Goal: Task Accomplishment & Management: Manage account settings

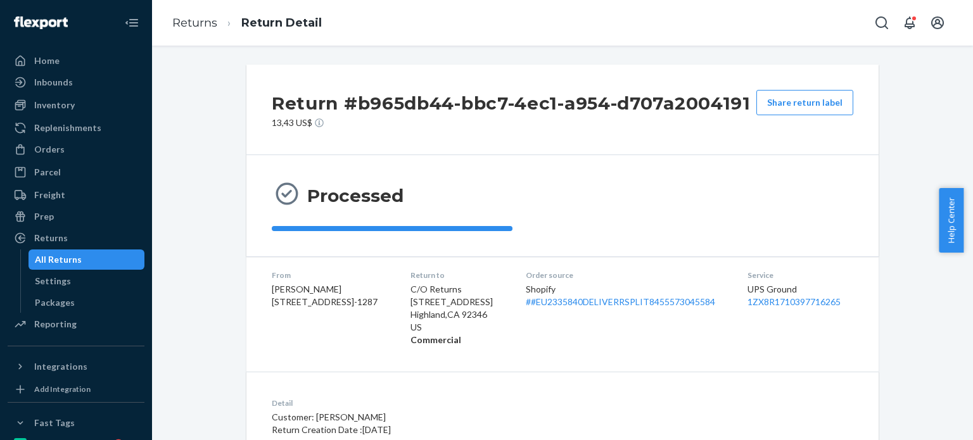
drag, startPoint x: 63, startPoint y: 158, endPoint x: 151, endPoint y: 136, distance: 91.0
click at [63, 158] on div "Orders" at bounding box center [76, 150] width 134 height 18
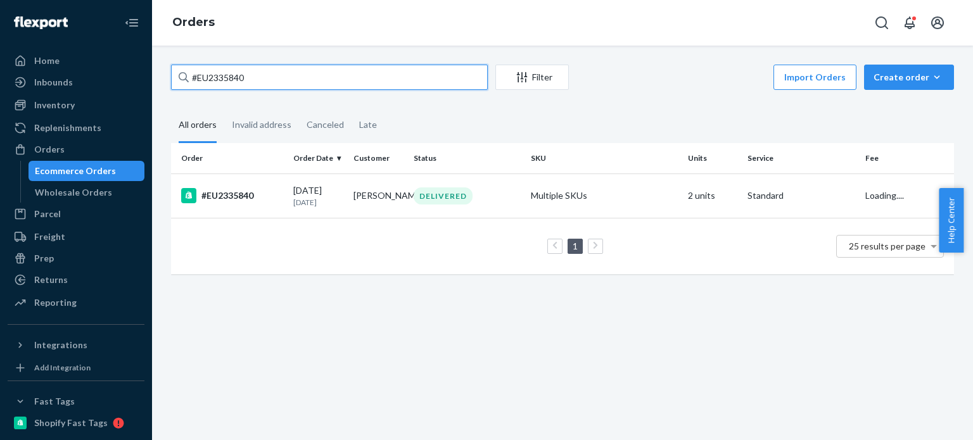
click at [274, 81] on input "#EU2335840" at bounding box center [329, 77] width 317 height 25
paste input "80974"
click at [271, 85] on input "#EU2380974" at bounding box center [329, 77] width 317 height 25
click at [271, 86] on input "#EU2380974" at bounding box center [329, 77] width 317 height 25
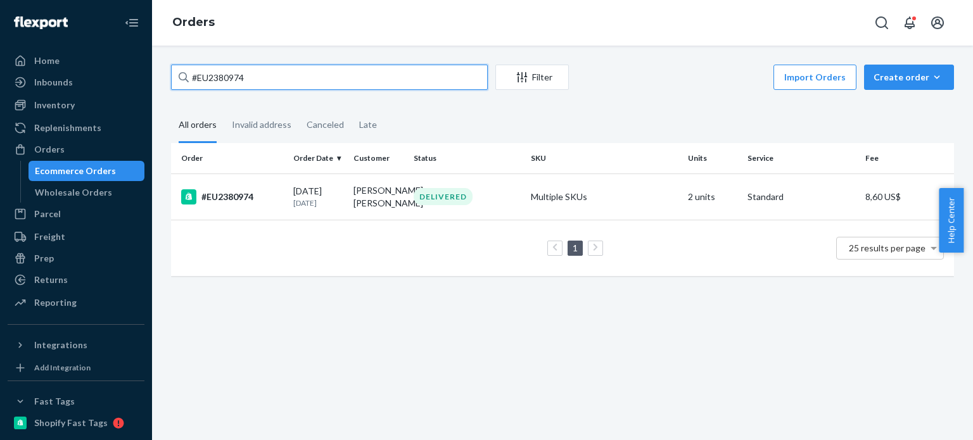
click at [271, 86] on input "#EU2380974" at bounding box center [329, 77] width 317 height 25
type input "#EU2380974"
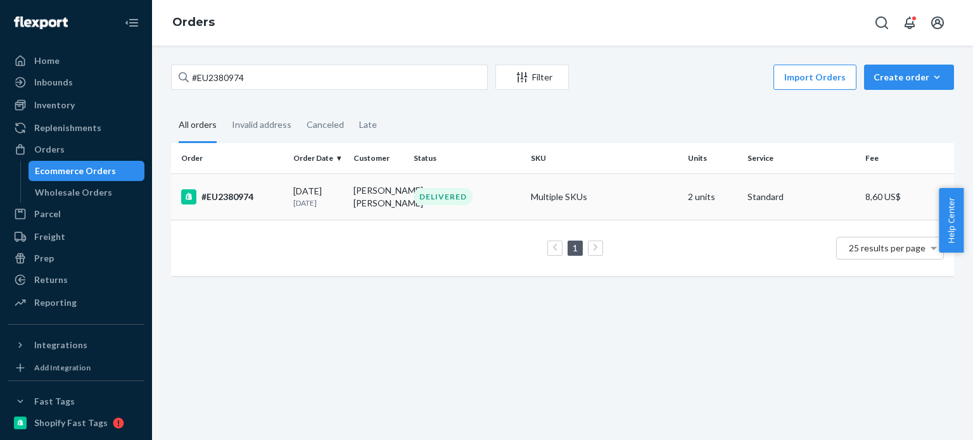
click at [397, 189] on td "[PERSON_NAME] [PERSON_NAME]" at bounding box center [378, 197] width 60 height 46
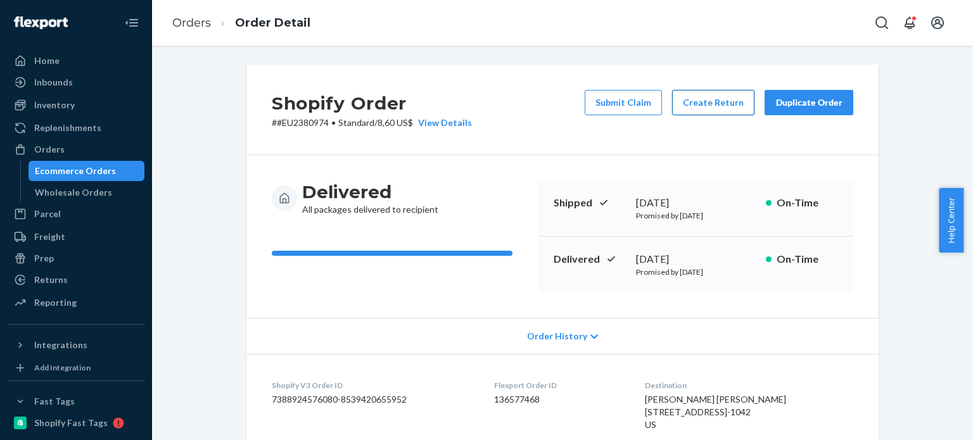
click at [714, 84] on div "Shopify Order # #EU2380974 • Standard / 8,60 US$ View Details Submit Claim Crea…" at bounding box center [562, 110] width 632 height 91
click at [710, 120] on div "Submit Claim Create Return Duplicate Order" at bounding box center [719, 109] width 279 height 39
click at [701, 110] on button "Create Return" at bounding box center [713, 102] width 82 height 25
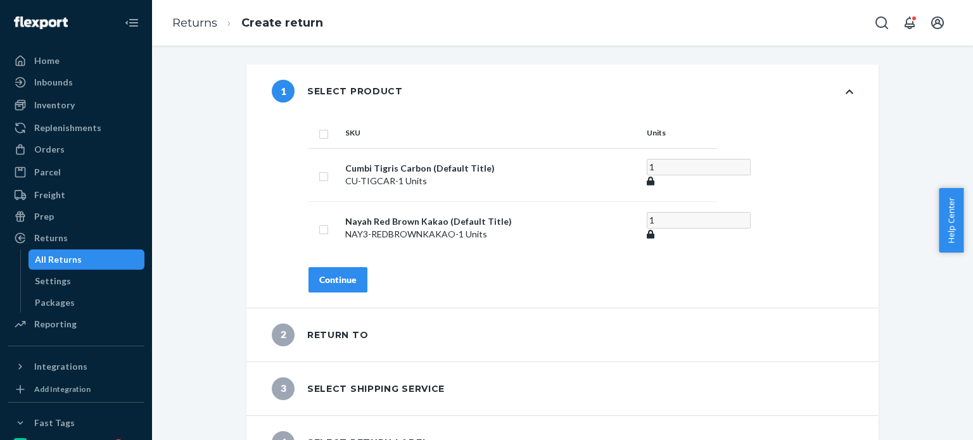
click at [319, 129] on input "checkbox" at bounding box center [324, 132] width 10 height 13
checkbox input "true"
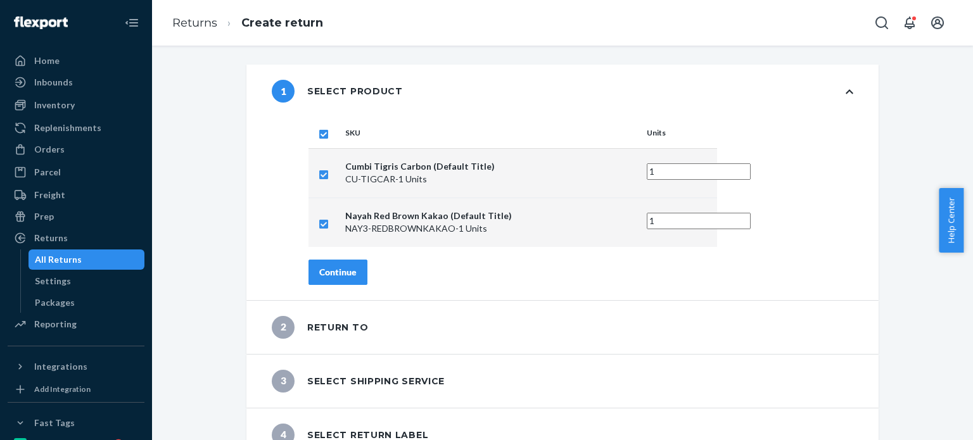
click at [328, 276] on div "Continue" at bounding box center [337, 272] width 37 height 13
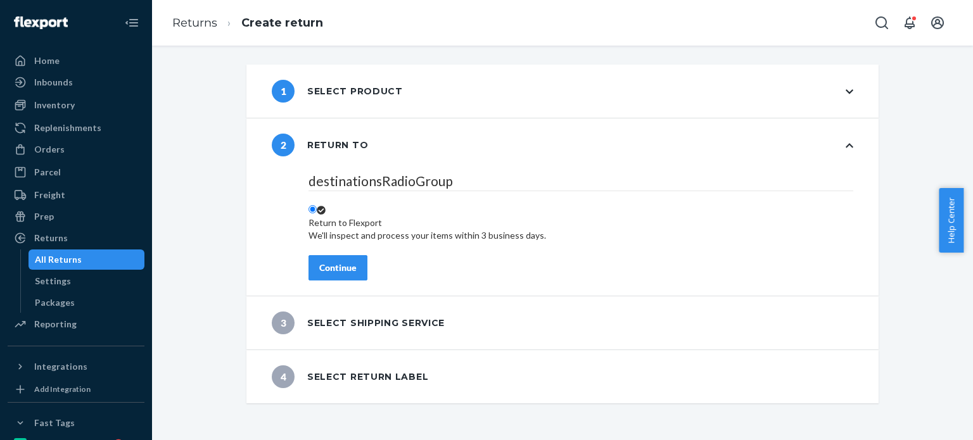
click at [335, 265] on div "Continue" at bounding box center [337, 268] width 37 height 13
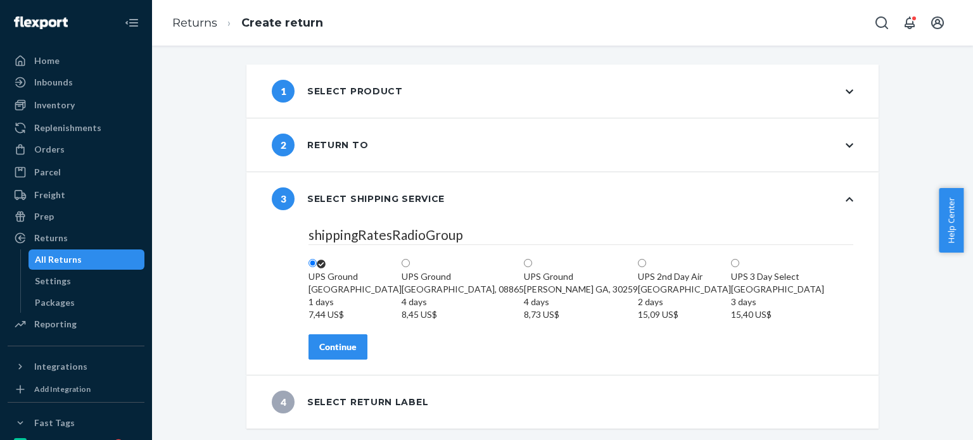
click at [328, 353] on div "Continue" at bounding box center [337, 347] width 37 height 13
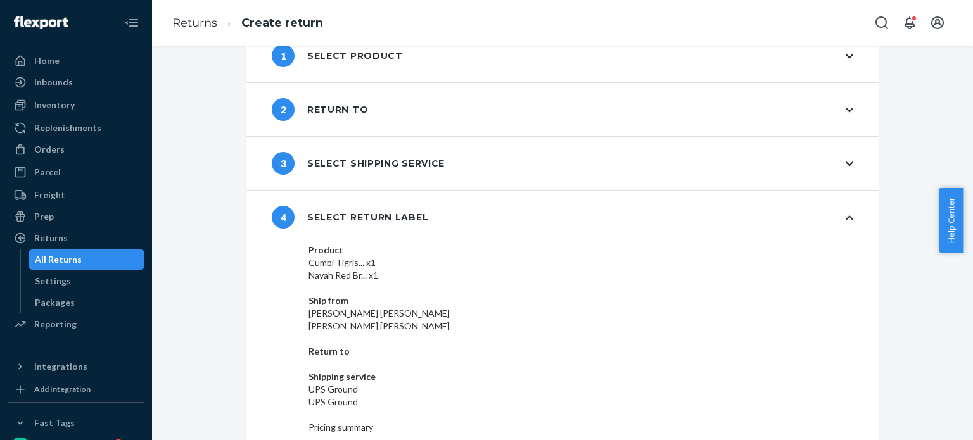
scroll to position [89, 0]
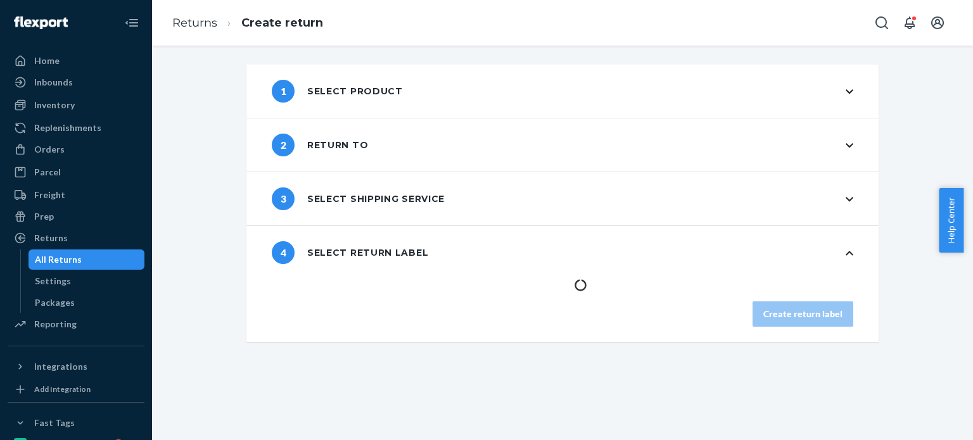
scroll to position [0, 0]
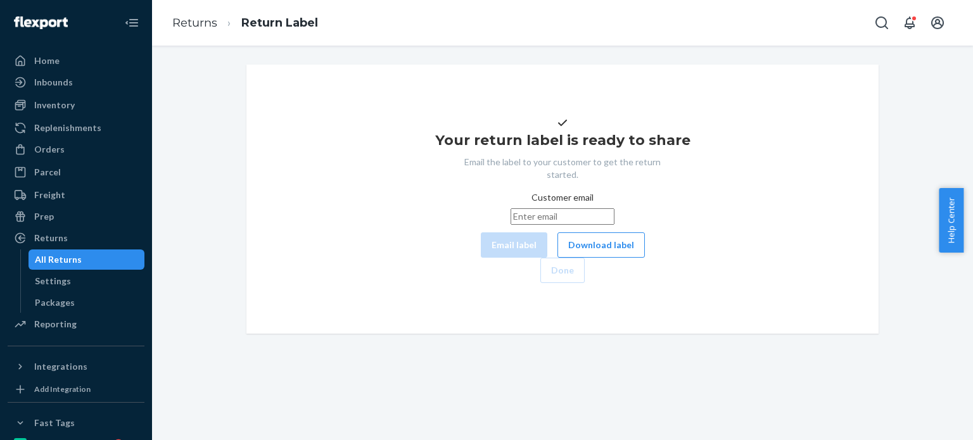
click at [481, 258] on div "Customer email Email label Download label" at bounding box center [563, 224] width 164 height 67
drag, startPoint x: 467, startPoint y: 238, endPoint x: 466, endPoint y: 246, distance: 7.6
click at [511, 225] on input "Customer email" at bounding box center [563, 216] width 104 height 16
paste input "kennedyjanay@yahoo.com"
type input "kennedyjanay@yahoo.com"
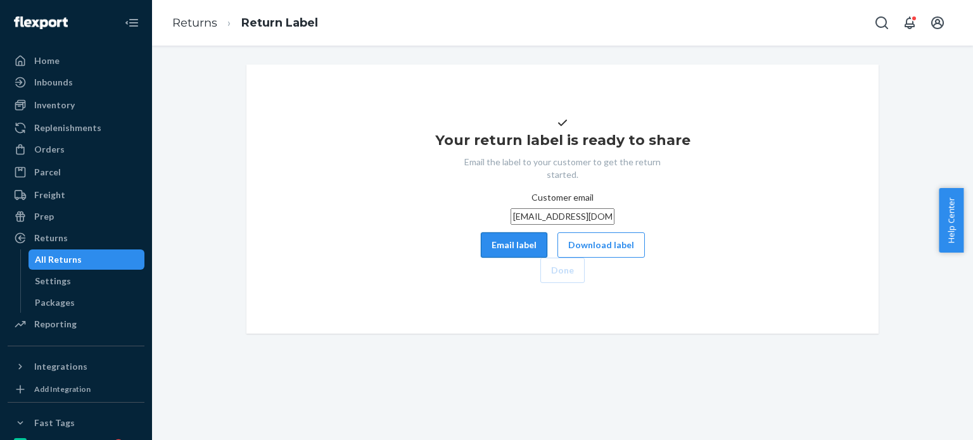
click at [481, 258] on button "Email label" at bounding box center [514, 244] width 67 height 25
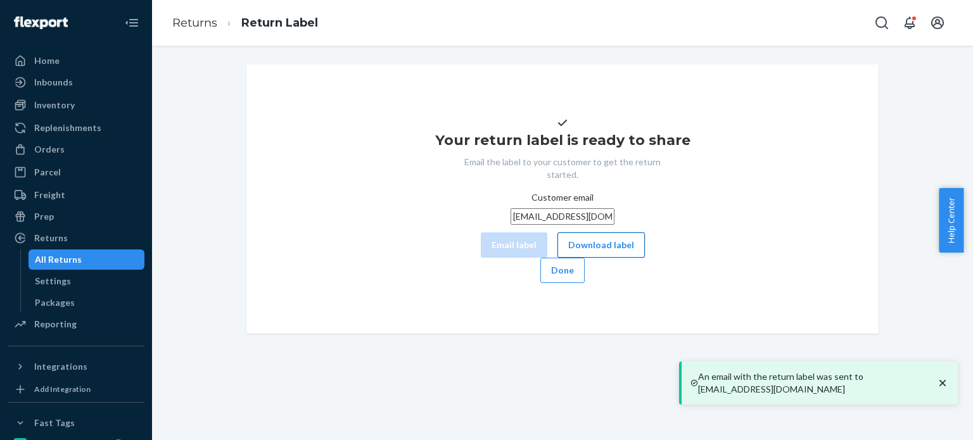
click at [557, 258] on button "Download label" at bounding box center [600, 244] width 87 height 25
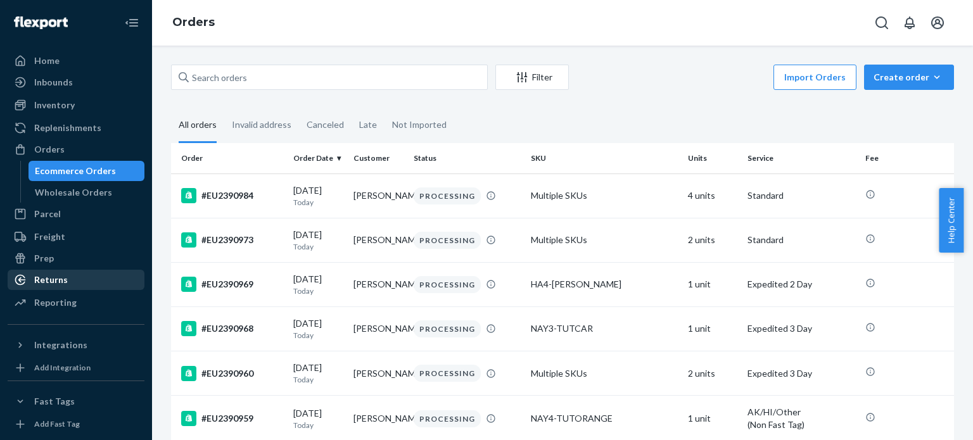
click at [75, 286] on div "Returns" at bounding box center [76, 280] width 134 height 18
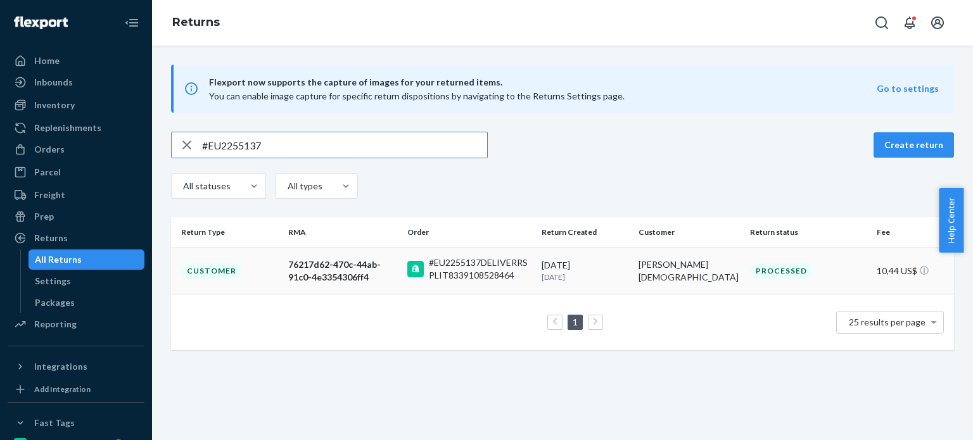
type input "#EU2255137"
click at [494, 260] on div "#EU2255137DELIVERRSPLIT8339108528464" at bounding box center [480, 269] width 103 height 25
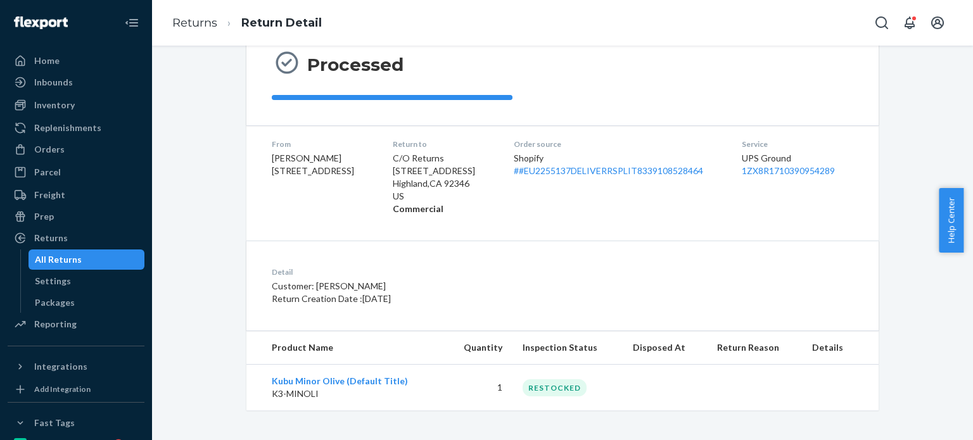
scroll to position [132, 0]
